Goal: Transaction & Acquisition: Purchase product/service

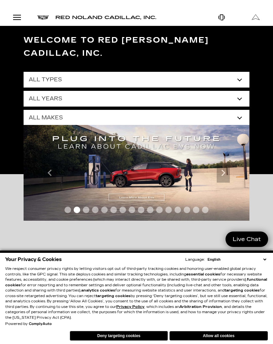
click at [186, 110] on select "All Makes Audi BMW Cadillac Chevrolet Dodge Ford GMC Honda Jeep Lexus Mercedes-…" at bounding box center [137, 118] width 226 height 16
select select "Cadillac"
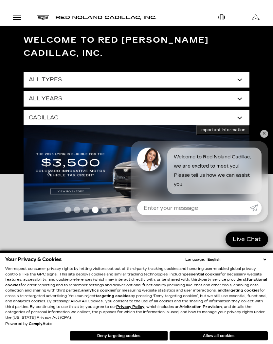
click at [264, 132] on link "✕" at bounding box center [265, 134] width 8 height 8
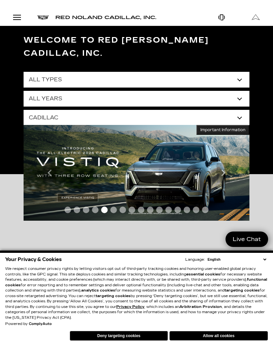
click at [145, 337] on button "Deny targeting cookies" at bounding box center [119, 336] width 98 height 10
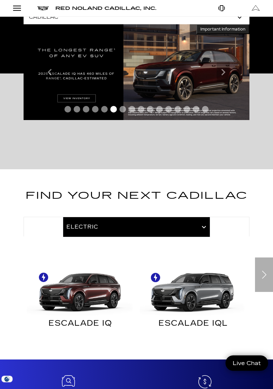
click at [265, 261] on div "Next slide" at bounding box center [264, 275] width 18 height 34
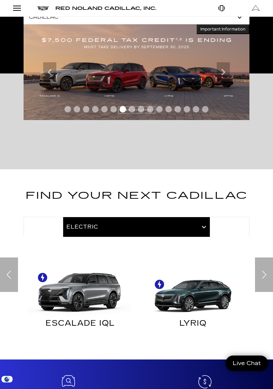
click at [264, 265] on div "Next slide" at bounding box center [264, 274] width 18 height 34
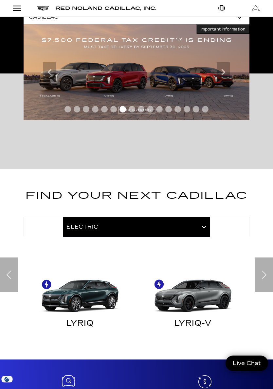
click at [265, 265] on div "Next slide" at bounding box center [264, 274] width 18 height 34
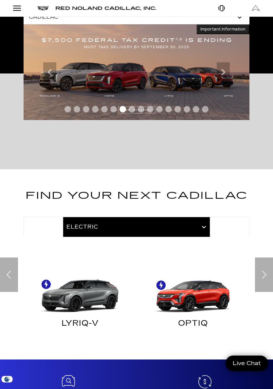
click at [264, 261] on div "Next slide" at bounding box center [264, 274] width 18 height 34
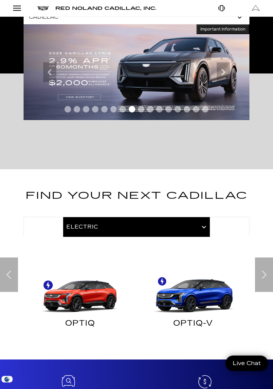
click at [263, 261] on div "Next slide" at bounding box center [264, 274] width 18 height 34
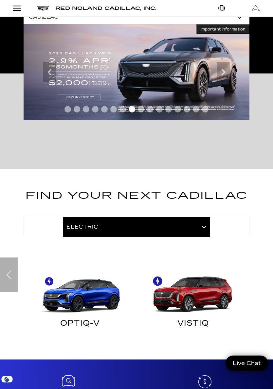
click at [187, 217] on div at bounding box center [137, 227] width 226 height 20
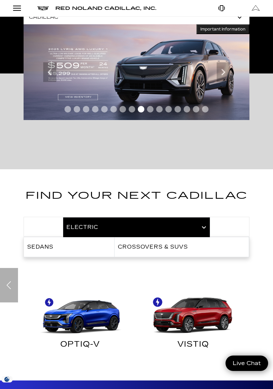
click at [46, 244] on span "Sedans" at bounding box center [40, 247] width 26 height 6
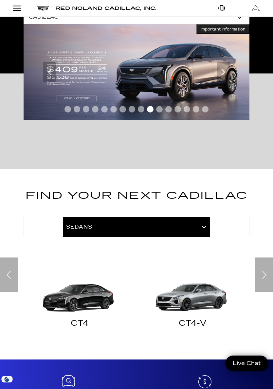
click at [265, 261] on div "Next slide" at bounding box center [264, 274] width 18 height 34
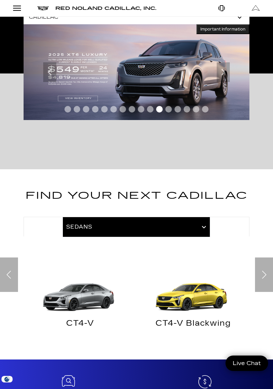
click at [195, 285] on img "Sedans" at bounding box center [193, 288] width 107 height 53
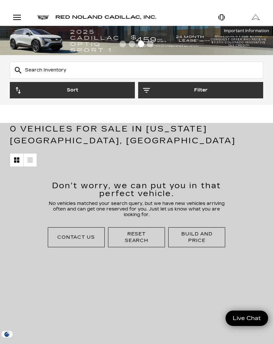
click at [204, 238] on div "Build and Price" at bounding box center [197, 237] width 40 height 13
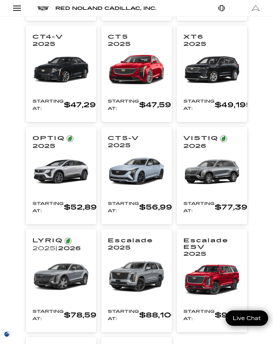
scroll to position [210, 0]
click at [143, 170] on img at bounding box center [136, 171] width 57 height 43
